Goal: Information Seeking & Learning: Find specific fact

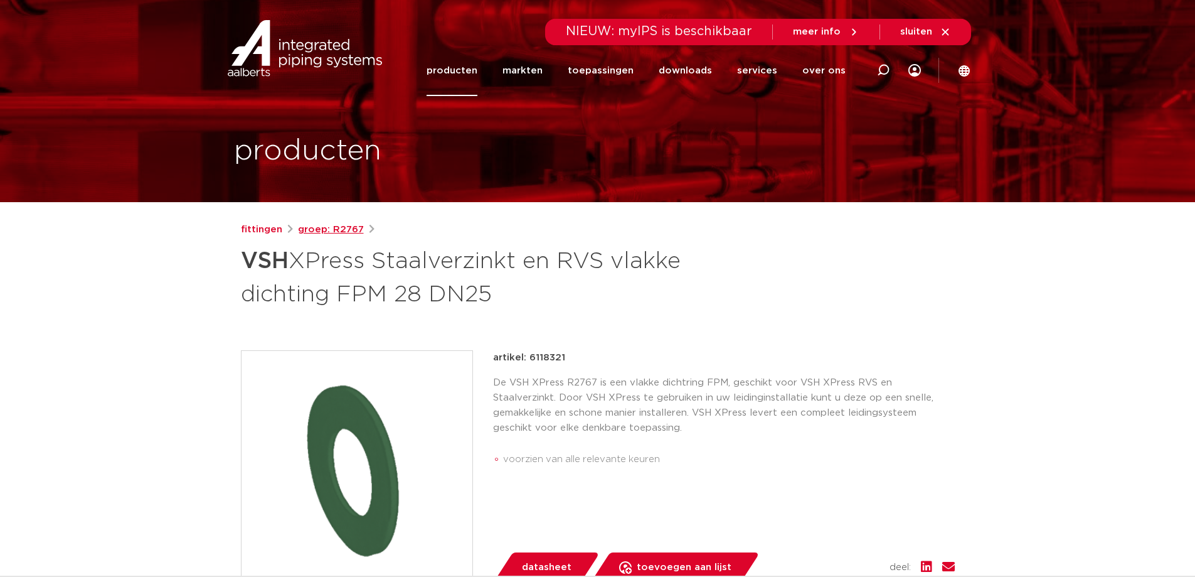
click at [326, 224] on link "groep: R2767" at bounding box center [331, 229] width 66 height 15
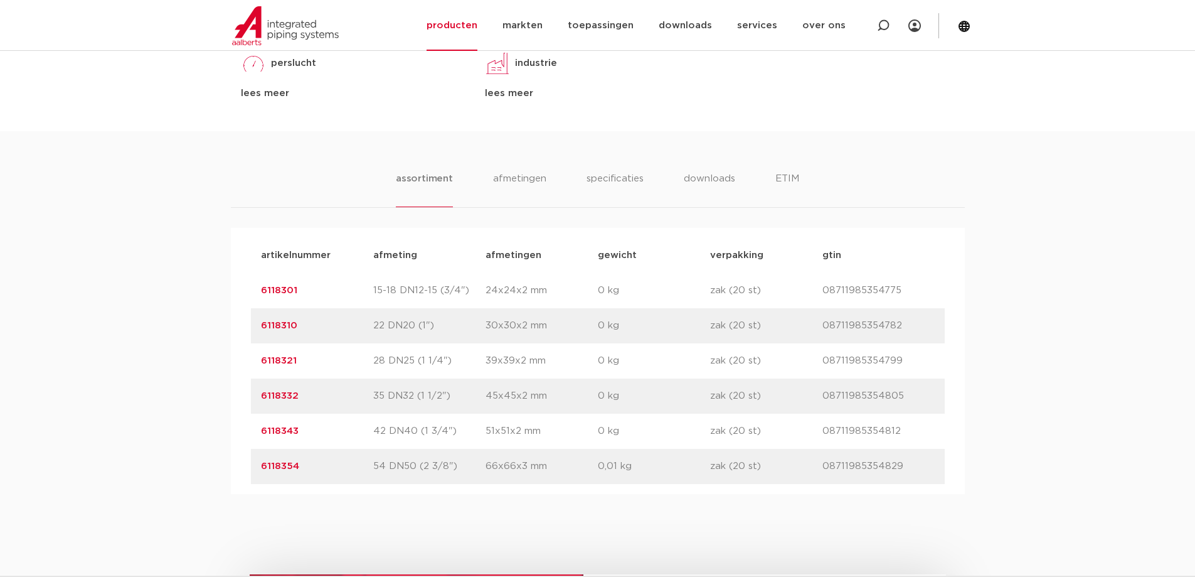
scroll to position [691, 0]
click at [879, 326] on p "08711985354782" at bounding box center [878, 326] width 112 height 15
copy p "08711985354782"
drag, startPoint x: 339, startPoint y: 327, endPoint x: 260, endPoint y: 322, distance: 78.6
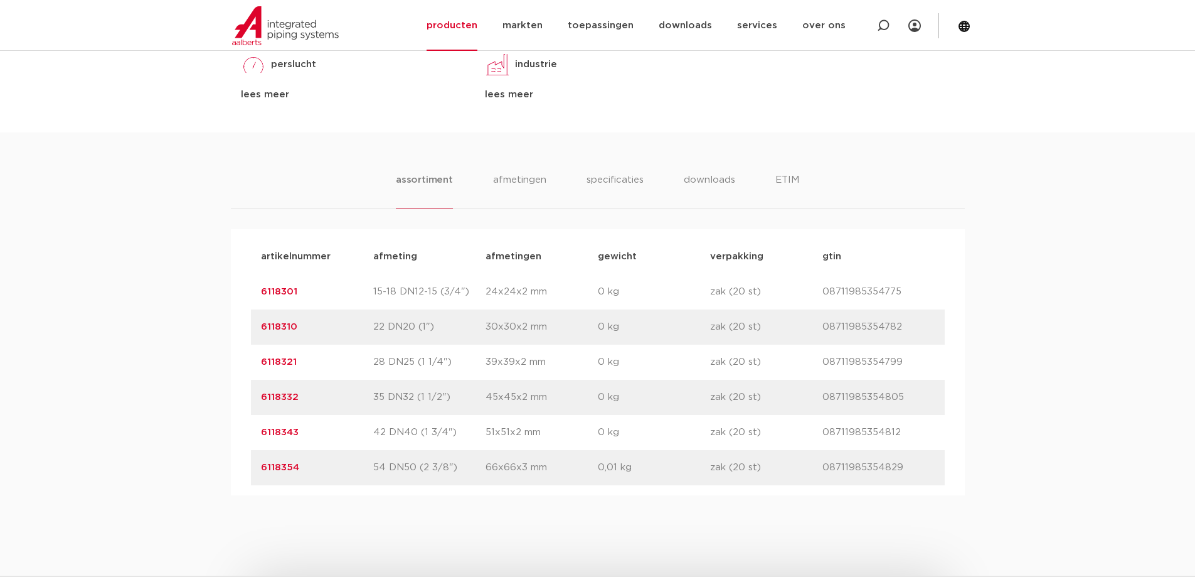
click at [261, 322] on p "6118310" at bounding box center [317, 326] width 112 height 15
copy link "6118310"
click at [277, 325] on link "6118310" at bounding box center [279, 326] width 36 height 9
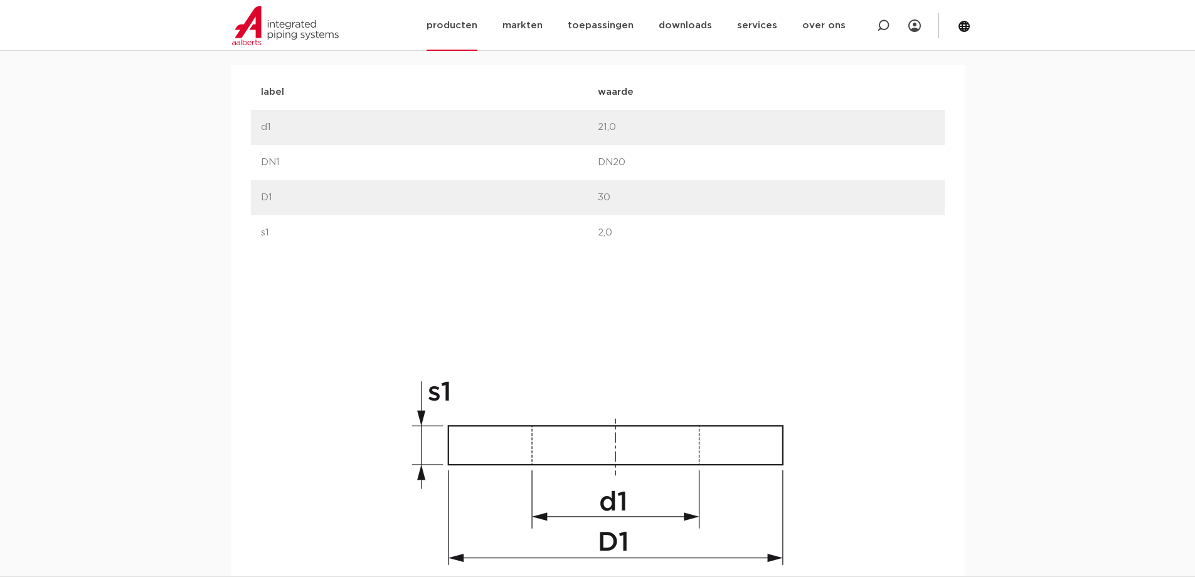
scroll to position [854, 0]
